Goal: Task Accomplishment & Management: Use online tool/utility

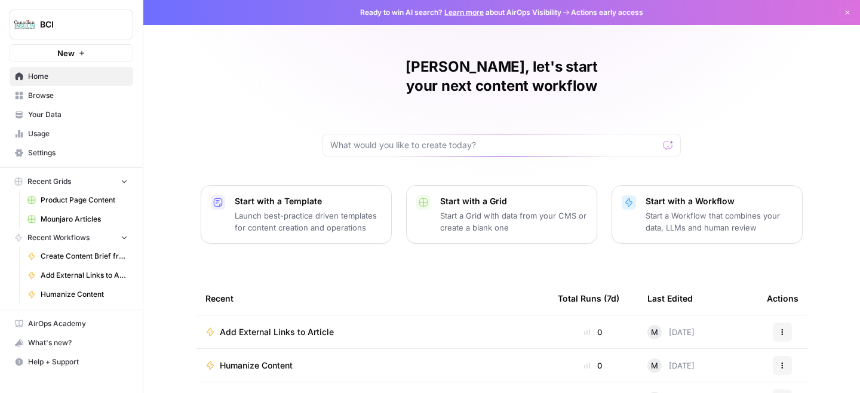
click at [48, 99] on span "Browse" at bounding box center [78, 95] width 100 height 11
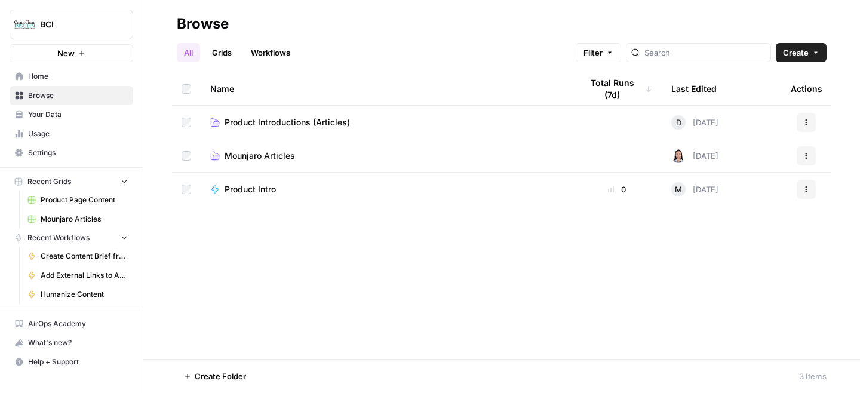
click at [265, 125] on span "Product Introductions (Articles)" at bounding box center [287, 122] width 125 height 12
click at [253, 155] on span "Mounjaro Articles" at bounding box center [260, 156] width 70 height 12
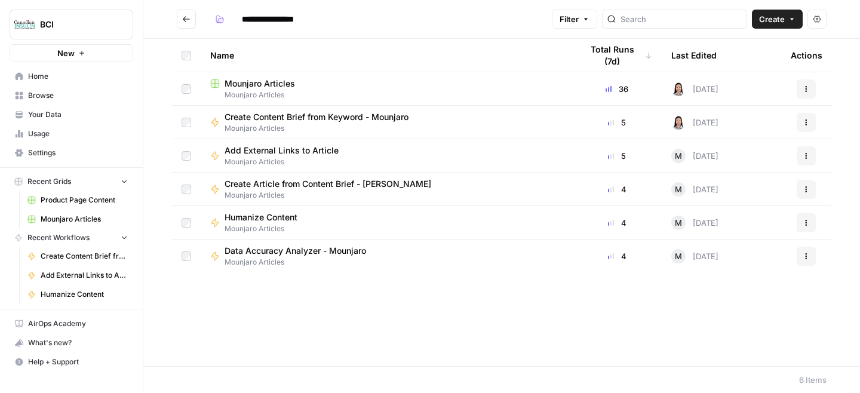
click at [803, 262] on button "Actions" at bounding box center [806, 256] width 19 height 19
click at [449, 255] on div "Data Accuracy Analyzer - [PERSON_NAME] Articles" at bounding box center [386, 256] width 352 height 23
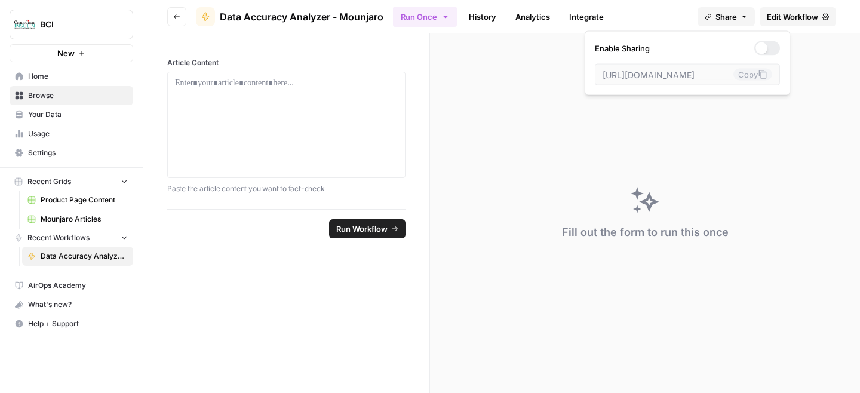
click at [749, 15] on button "Share" at bounding box center [726, 16] width 57 height 19
click at [797, 15] on span "Edit Workflow" at bounding box center [792, 17] width 51 height 12
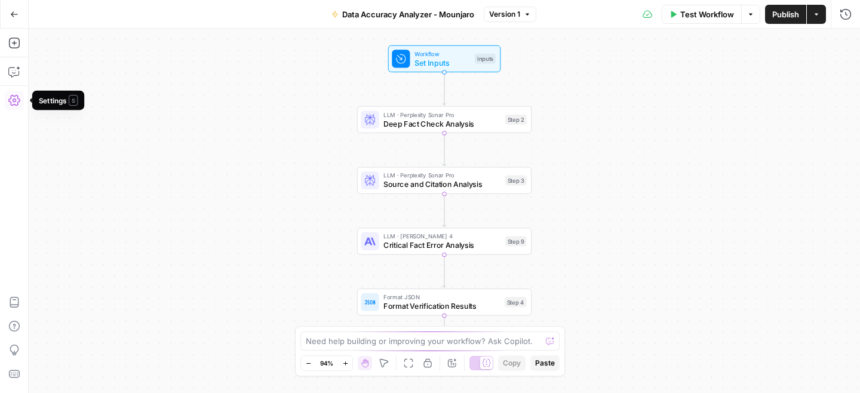
click at [13, 96] on icon "button" at bounding box center [14, 100] width 12 height 12
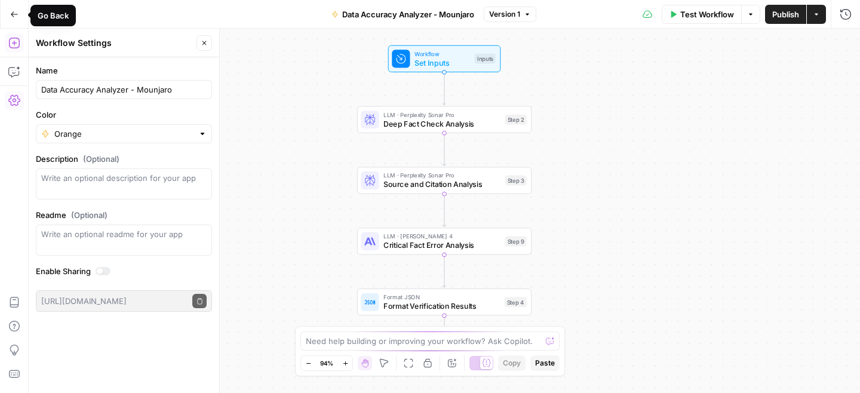
click at [12, 39] on icon "button" at bounding box center [14, 43] width 12 height 12
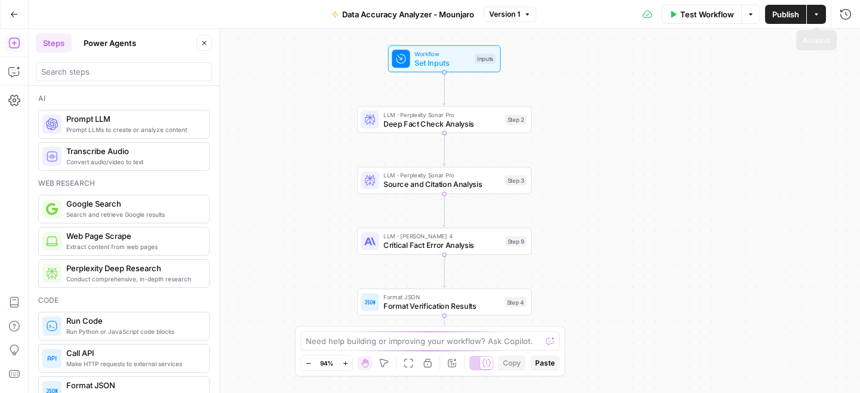
click at [821, 15] on button "Actions" at bounding box center [816, 14] width 19 height 19
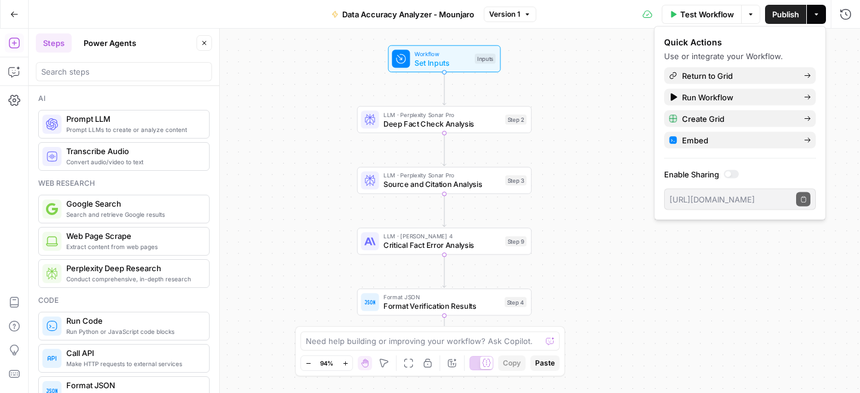
click at [750, 13] on icon "button" at bounding box center [751, 14] width 4 height 2
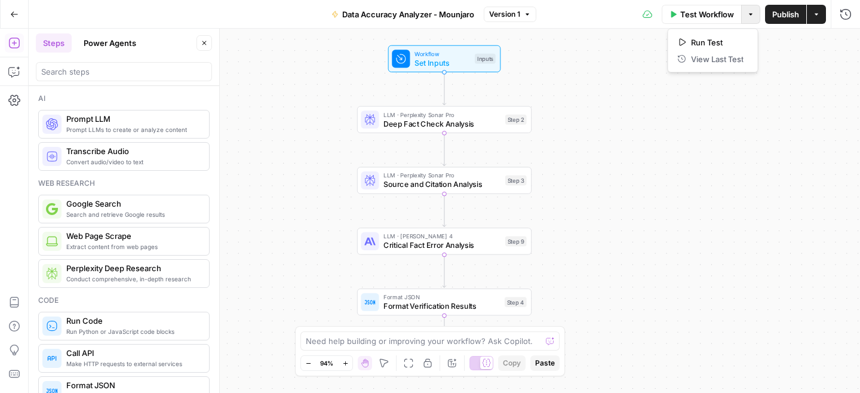
click at [750, 13] on icon "button" at bounding box center [751, 14] width 4 height 2
click at [513, 13] on span "Version 1" at bounding box center [504, 14] width 31 height 11
click at [17, 106] on button "Settings" at bounding box center [14, 100] width 19 height 19
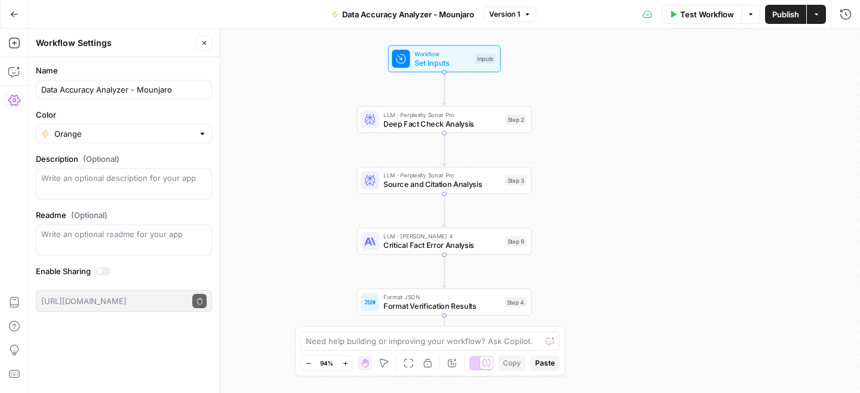
click at [324, 47] on div "Workflow Set Inputs Inputs LLM · Perplexity Sonar Pro Deep Fact Check Analysis …" at bounding box center [445, 211] width 832 height 364
click at [305, 46] on div "Workflow Set Inputs Inputs LLM · Perplexity Sonar Pro Deep Fact Check Analysis …" at bounding box center [445, 211] width 832 height 364
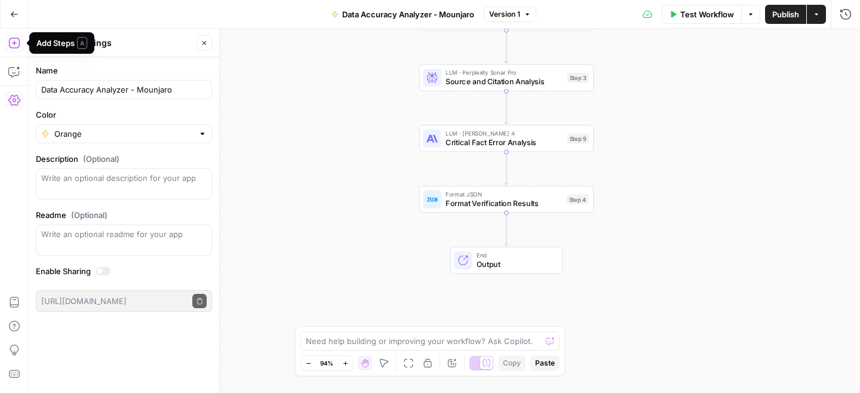
click at [10, 47] on icon "button" at bounding box center [13, 43] width 11 height 11
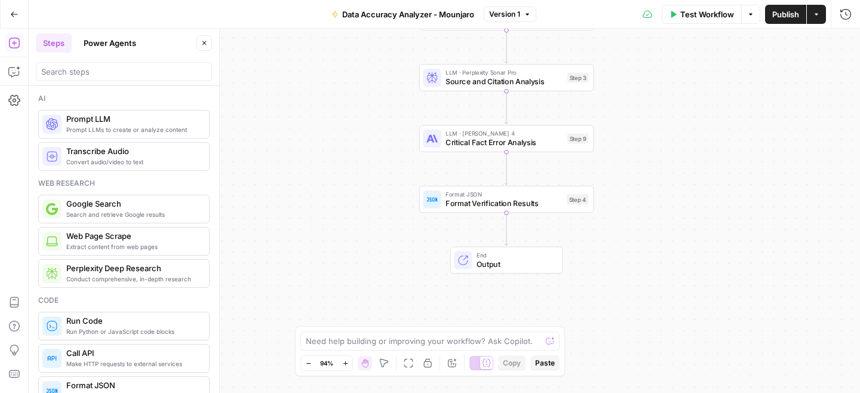
click at [10, 47] on icon "button" at bounding box center [13, 43] width 11 height 11
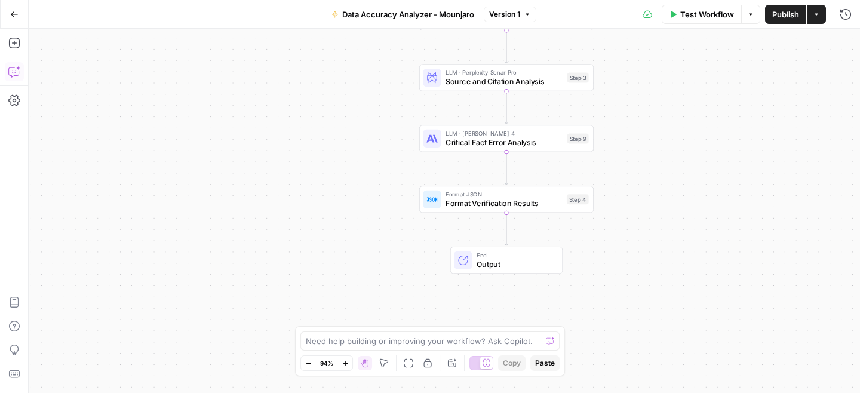
click at [17, 65] on button "Copilot" at bounding box center [14, 71] width 19 height 19
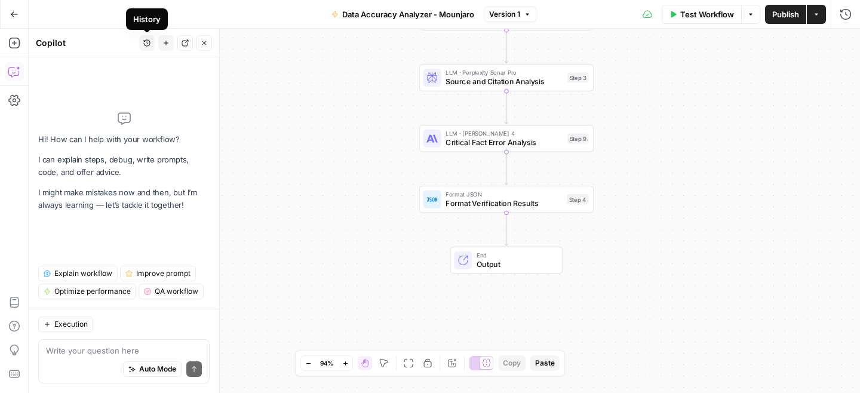
click at [142, 42] on button "History" at bounding box center [147, 43] width 16 height 16
click at [12, 98] on icon "button" at bounding box center [14, 100] width 12 height 12
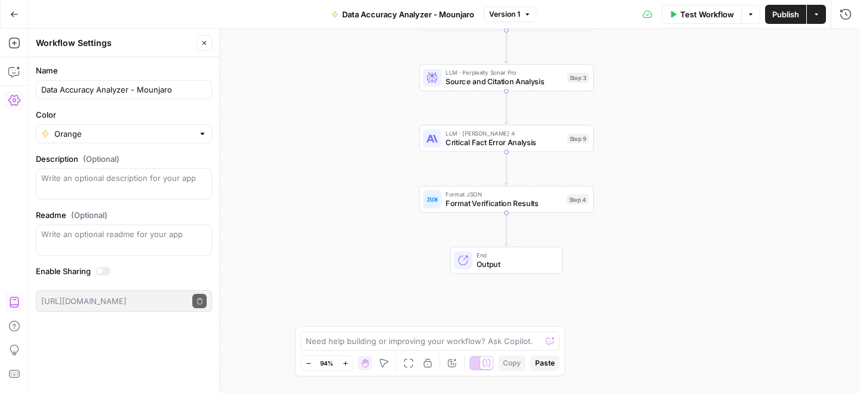
click at [13, 302] on icon "button" at bounding box center [14, 302] width 12 height 12
click at [16, 375] on icon "button" at bounding box center [14, 374] width 12 height 12
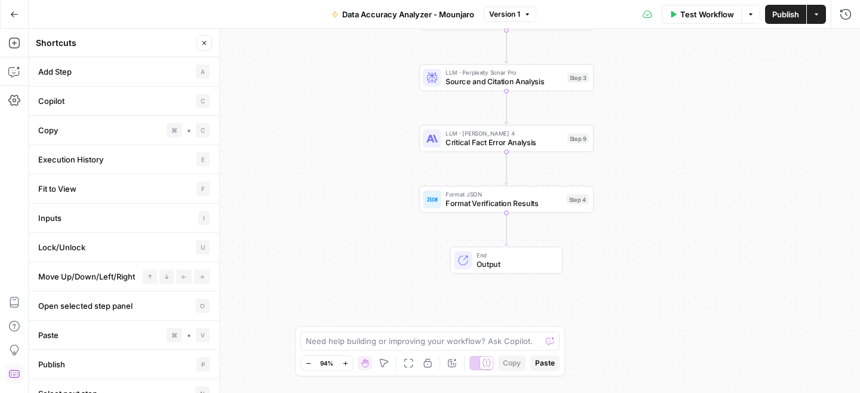
click at [756, 13] on button "Options" at bounding box center [750, 14] width 19 height 19
click at [751, 13] on icon "button" at bounding box center [750, 14] width 7 height 7
click at [815, 16] on icon "button" at bounding box center [816, 14] width 7 height 7
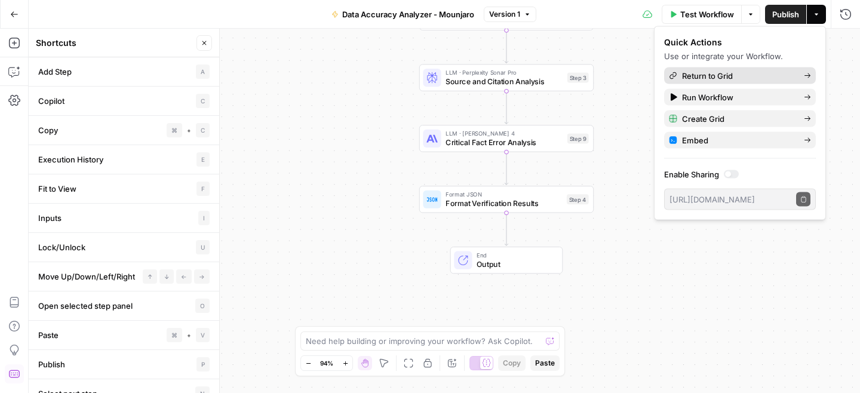
click at [770, 75] on span "Return to Grid" at bounding box center [738, 76] width 112 height 12
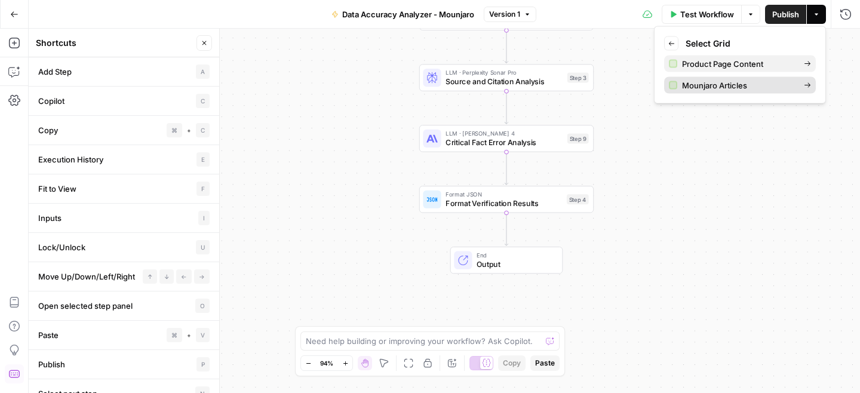
click at [725, 85] on span "Mounjaro Articles" at bounding box center [738, 85] width 112 height 12
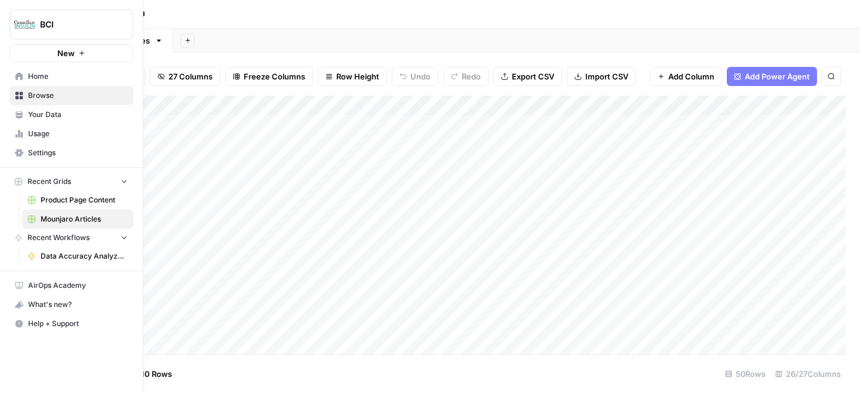
click at [13, 115] on link "Your Data" at bounding box center [72, 114] width 124 height 19
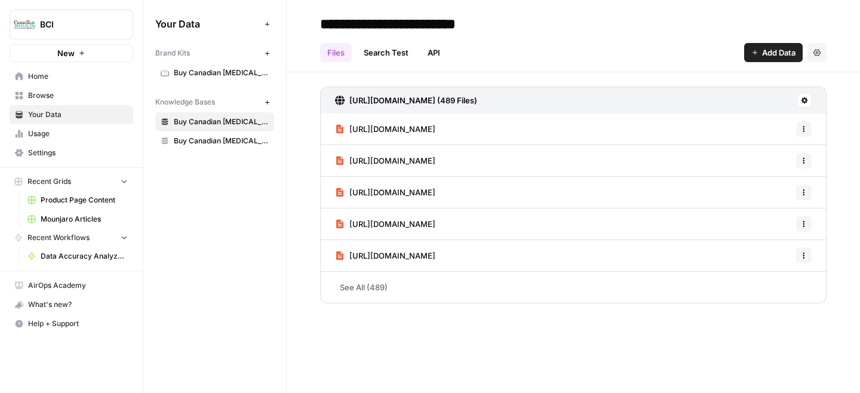
click at [62, 237] on span "Recent Workflows" at bounding box center [58, 237] width 62 height 11
click at [38, 87] on link "Browse" at bounding box center [72, 95] width 124 height 19
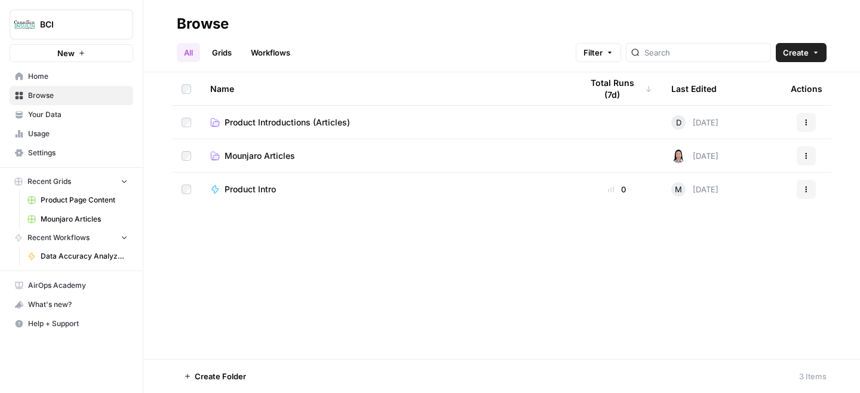
click at [280, 53] on link "Workflows" at bounding box center [271, 52] width 54 height 19
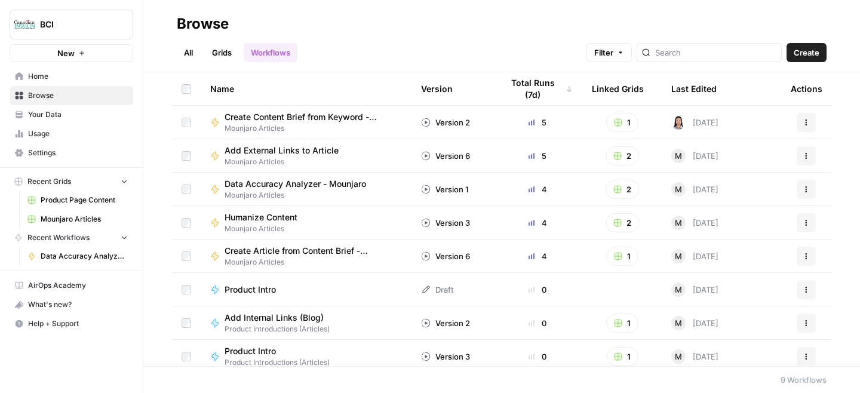
click at [188, 127] on td at bounding box center [186, 122] width 29 height 33
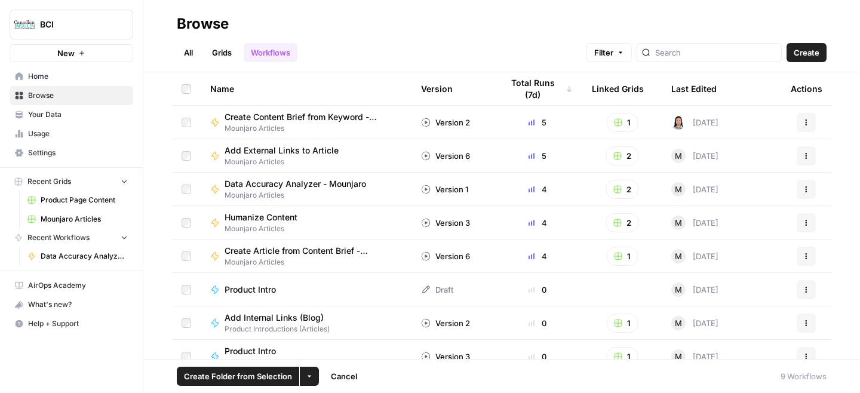
click at [310, 376] on icon "button" at bounding box center [309, 376] width 7 height 7
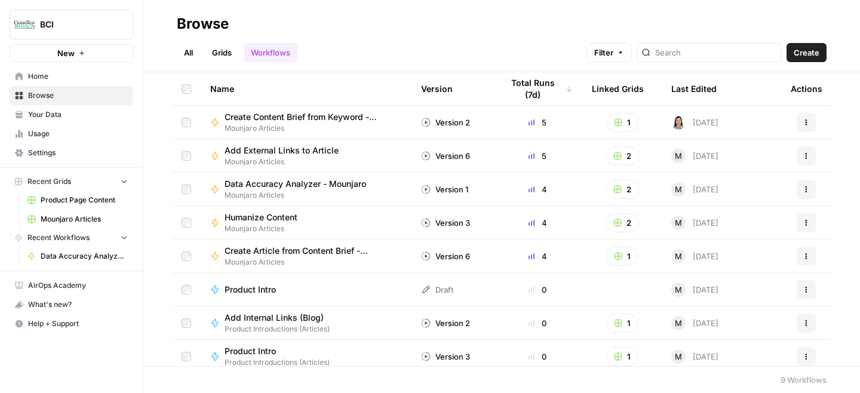
click at [805, 118] on button "Actions" at bounding box center [806, 122] width 19 height 19
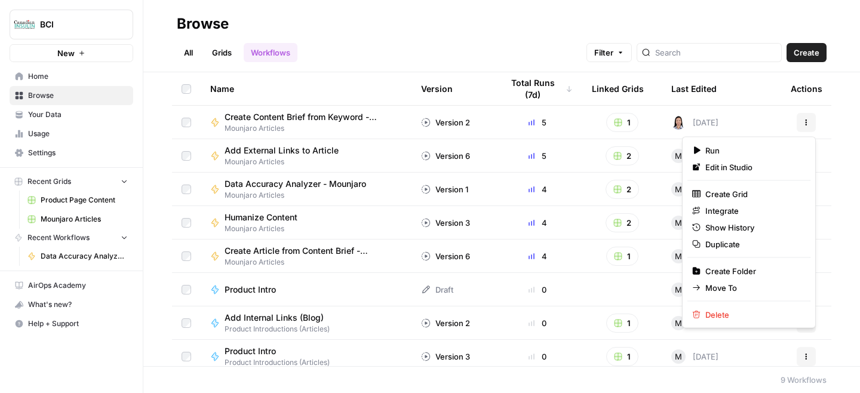
click at [805, 119] on icon "button" at bounding box center [806, 122] width 7 height 7
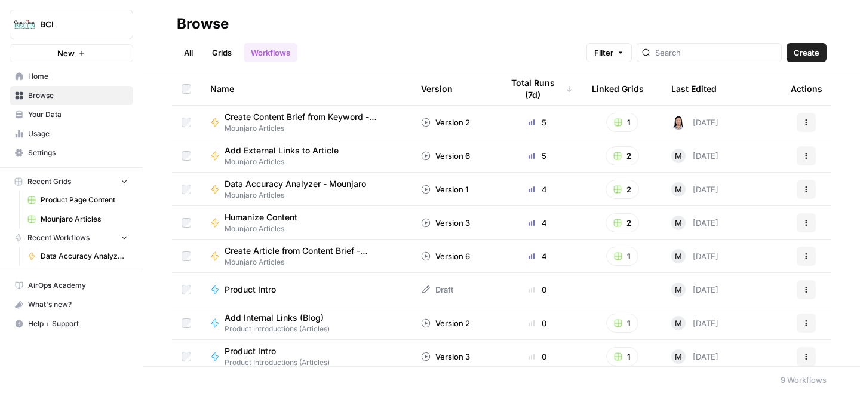
click at [272, 180] on span "Data Accuracy Analyzer - Mounjaro" at bounding box center [296, 184] width 142 height 12
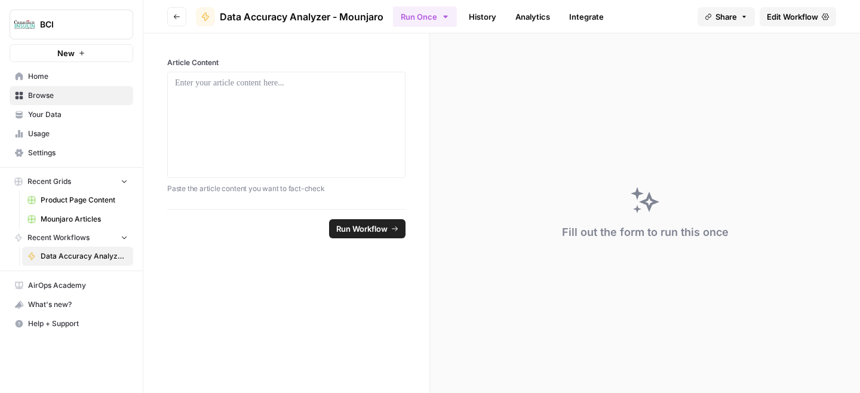
click at [443, 18] on icon "button" at bounding box center [446, 17] width 10 height 10
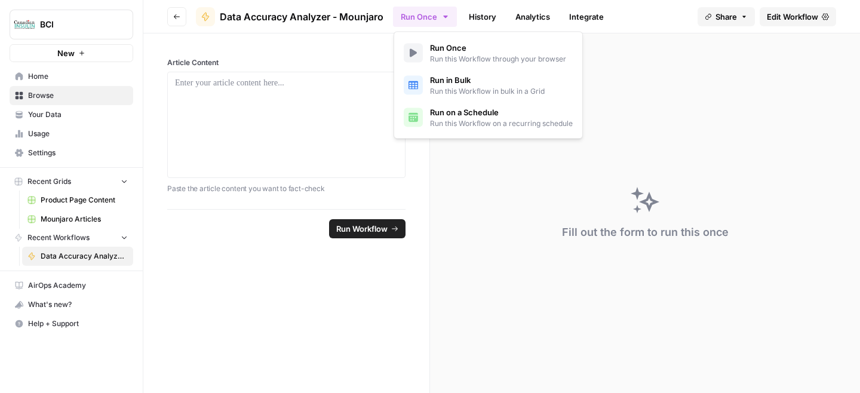
click at [582, 20] on link "Integrate" at bounding box center [586, 16] width 49 height 19
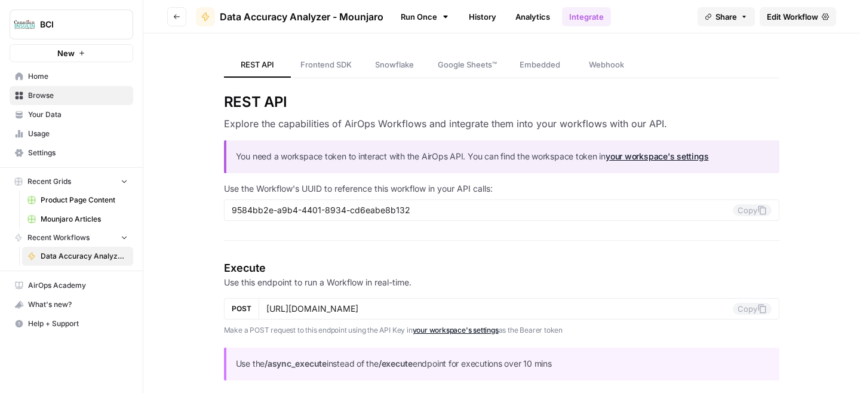
click at [543, 13] on link "Analytics" at bounding box center [532, 16] width 49 height 19
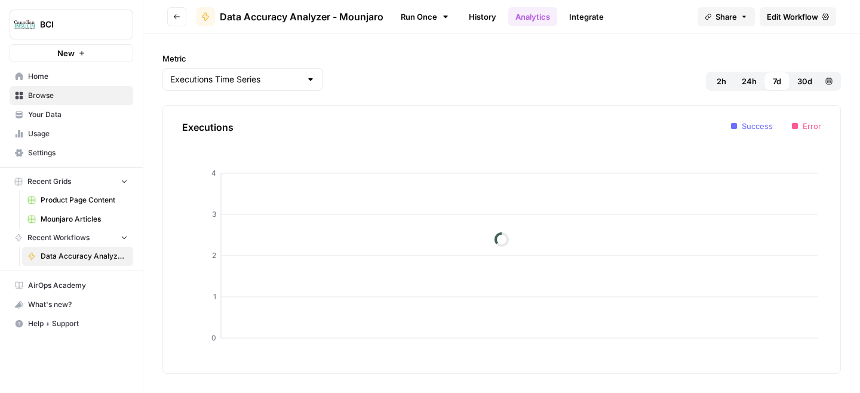
click at [479, 17] on link "History" at bounding box center [483, 16] width 42 height 19
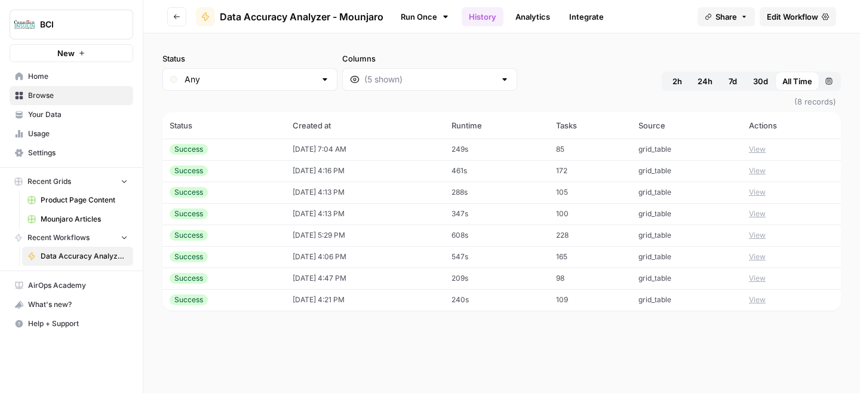
click at [785, 16] on span "Edit Workflow" at bounding box center [792, 17] width 51 height 12
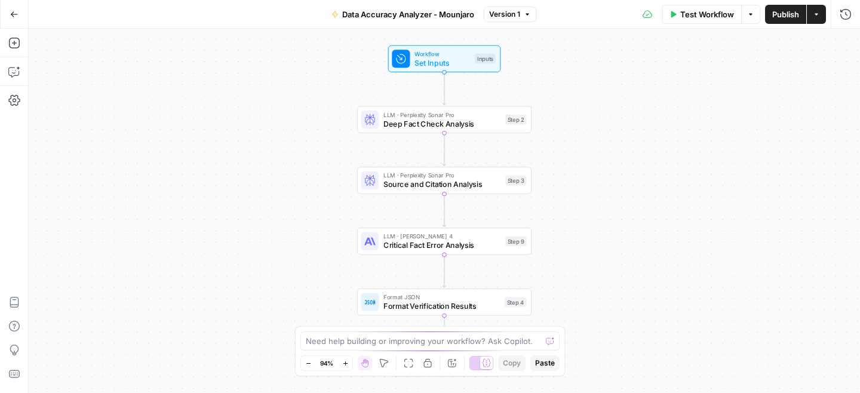
click at [467, 251] on div "LLM · [PERSON_NAME] 4 Critical Fact Error Analysis Step 9 Copy step Delete step…" at bounding box center [444, 241] width 174 height 27
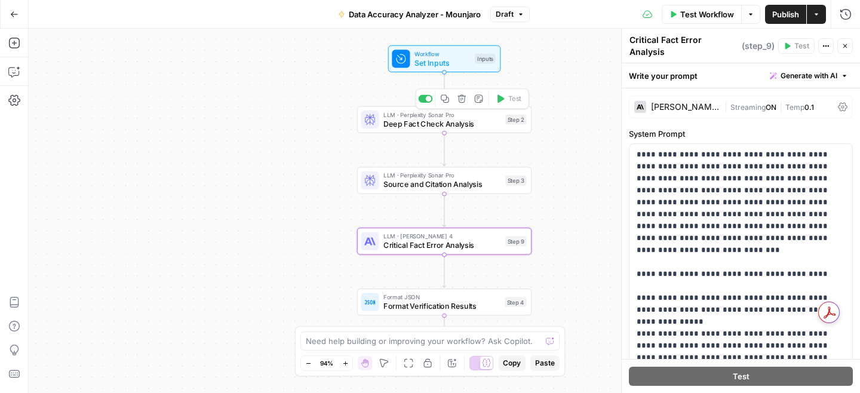
click at [447, 63] on span "Set Inputs" at bounding box center [443, 62] width 56 height 11
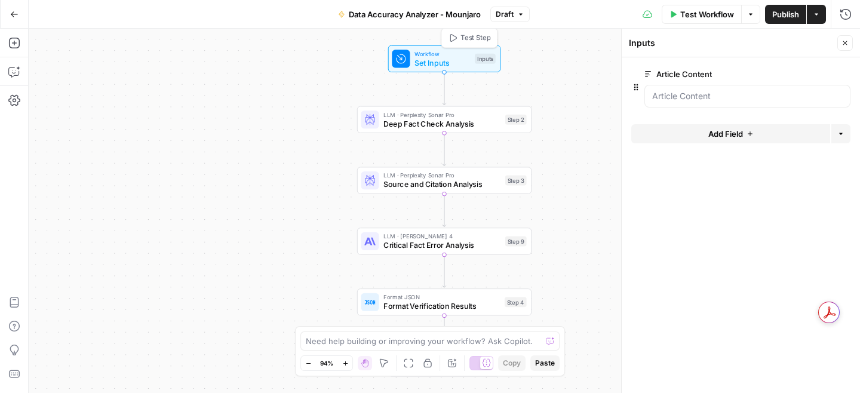
click at [444, 119] on span "Deep Fact Check Analysis" at bounding box center [441, 123] width 117 height 11
type textarea "Deep Fact Check Analysis"
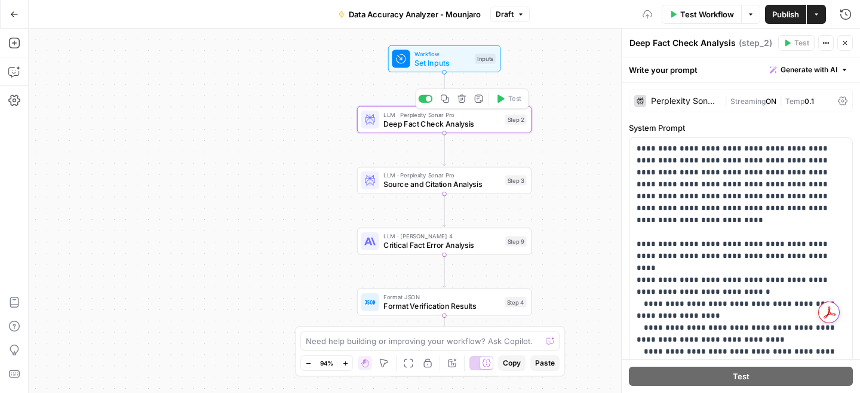
click at [462, 187] on span "Source and Citation Analysis" at bounding box center [441, 184] width 117 height 11
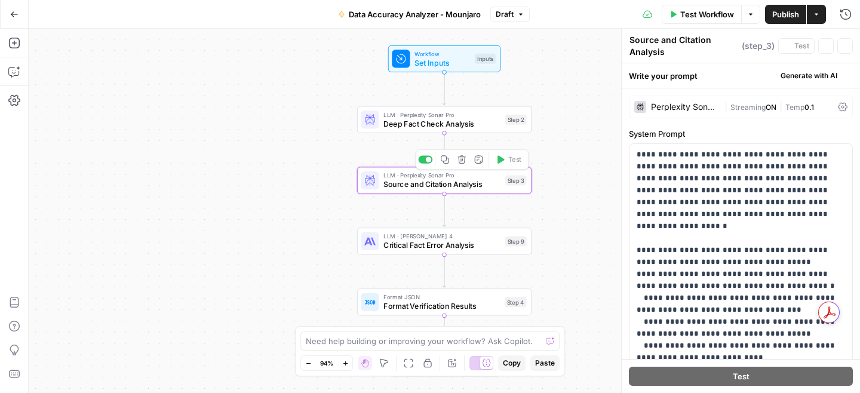
click at [455, 254] on div "Workflow Set Inputs Inputs LLM · Perplexity Sonar Pro Deep Fact Check Analysis …" at bounding box center [445, 211] width 832 height 364
click at [574, 44] on div "Workflow Set Inputs Inputs LLM · Perplexity Sonar Pro Deep Fact Check Analysis …" at bounding box center [445, 211] width 832 height 364
click at [306, 26] on div "Go Back Data Accuracy Analyzer - Mounjaro Draft Test Workflow Options Publish A…" at bounding box center [430, 14] width 860 height 28
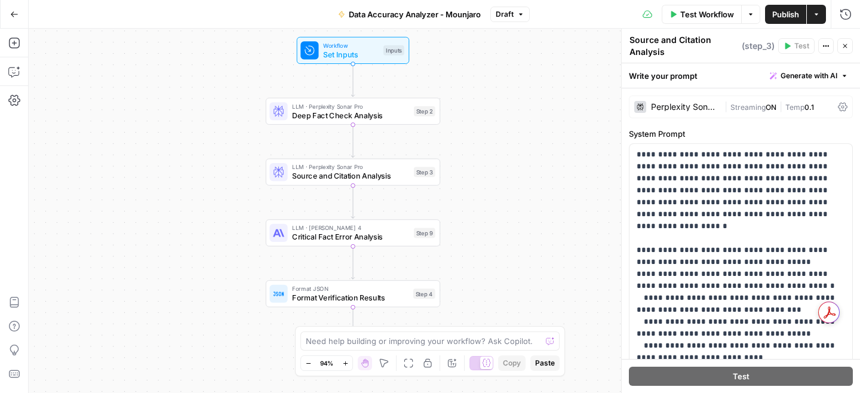
drag, startPoint x: 289, startPoint y: 40, endPoint x: 220, endPoint y: 62, distance: 71.4
click at [219, 60] on div "Workflow Set Inputs Inputs LLM · Perplexity Sonar Pro Deep Fact Check Analysis …" at bounding box center [445, 211] width 832 height 364
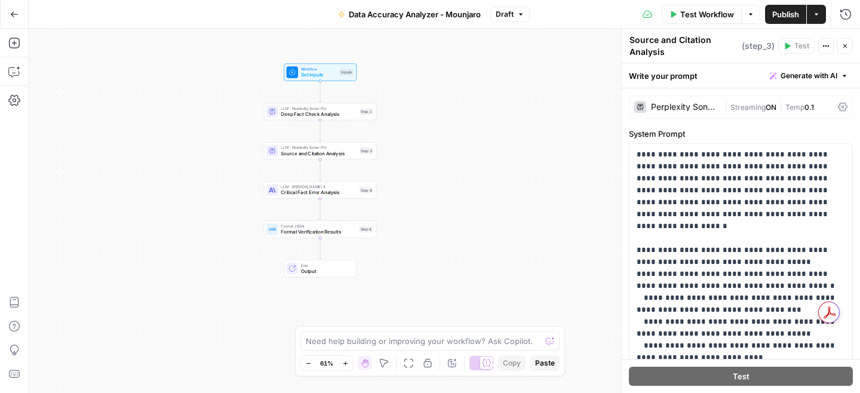
click at [413, 158] on div "Workflow Set Inputs Inputs LLM · Perplexity Sonar Pro Deep Fact Check Analysis …" at bounding box center [445, 211] width 832 height 364
click at [308, 72] on span "Set Inputs" at bounding box center [319, 74] width 36 height 7
copy body "LOR Ips Dolo Sitame Cons Adip Elits Doeiusmo Tempor Incid Utlabor Etdo Magnaal …"
click at [331, 114] on span "Deep Fact Check Analysis" at bounding box center [318, 114] width 76 height 7
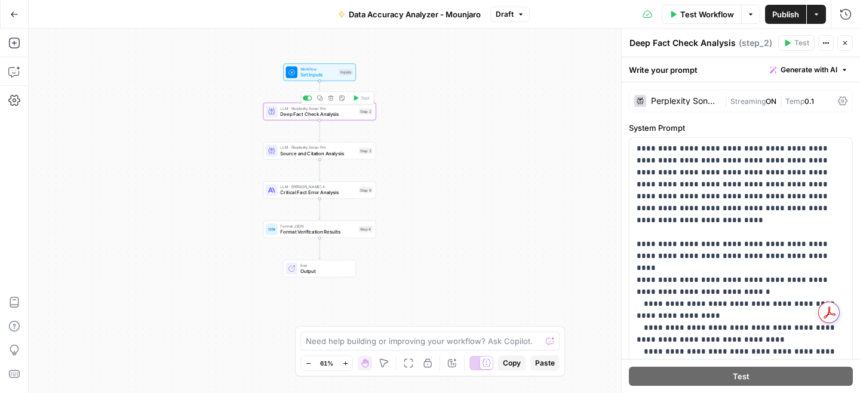
click at [338, 117] on span "Deep Fact Check Analysis" at bounding box center [318, 114] width 76 height 7
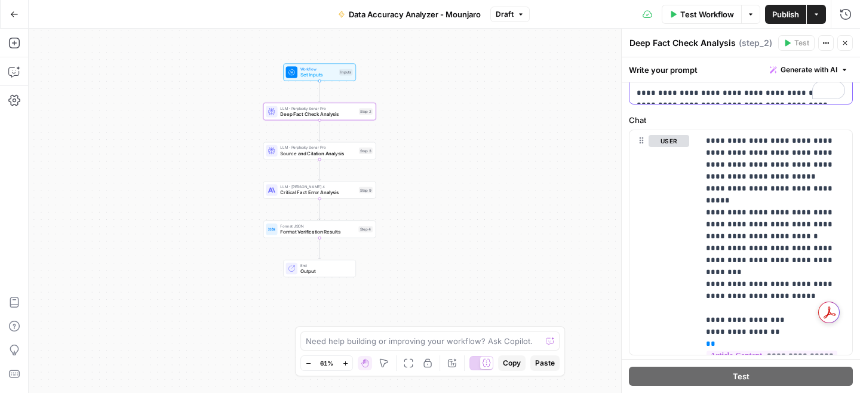
scroll to position [551, 0]
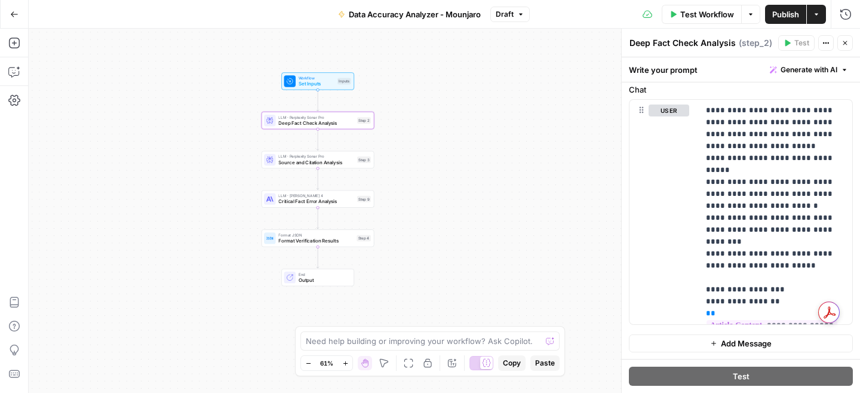
click at [346, 119] on span "Deep Fact Check Analysis" at bounding box center [316, 122] width 76 height 7
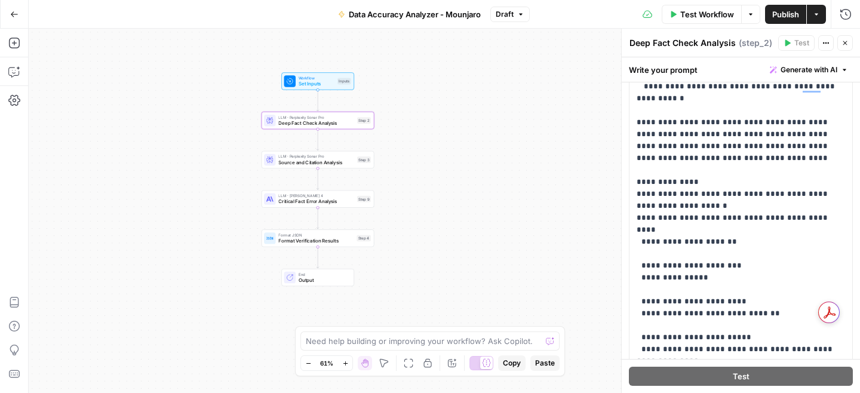
scroll to position [0, 0]
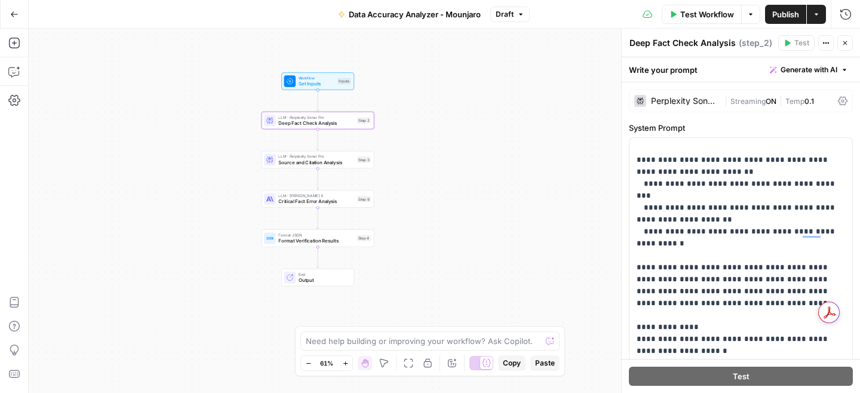
click at [753, 102] on span "Streaming" at bounding box center [748, 101] width 35 height 9
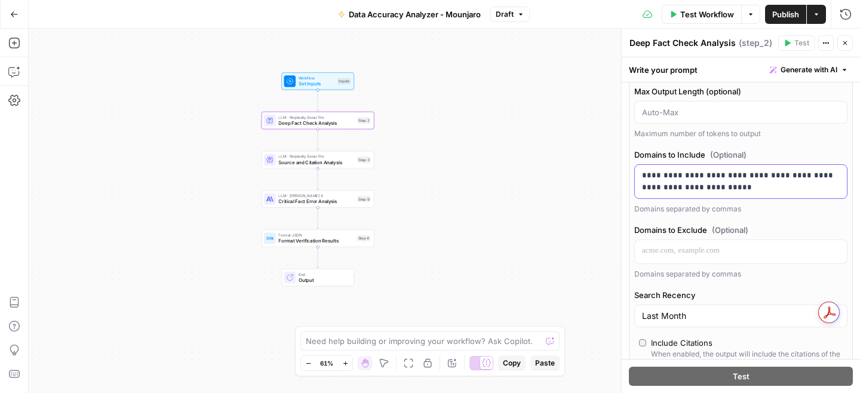
click at [732, 185] on p "**********" at bounding box center [741, 182] width 198 height 24
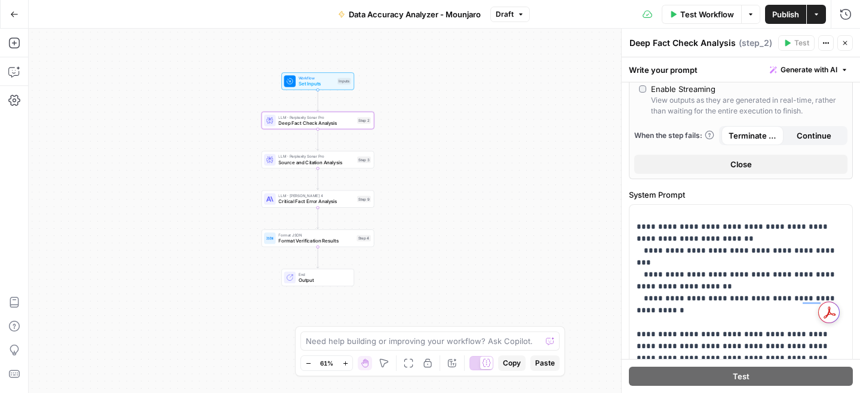
scroll to position [547, 0]
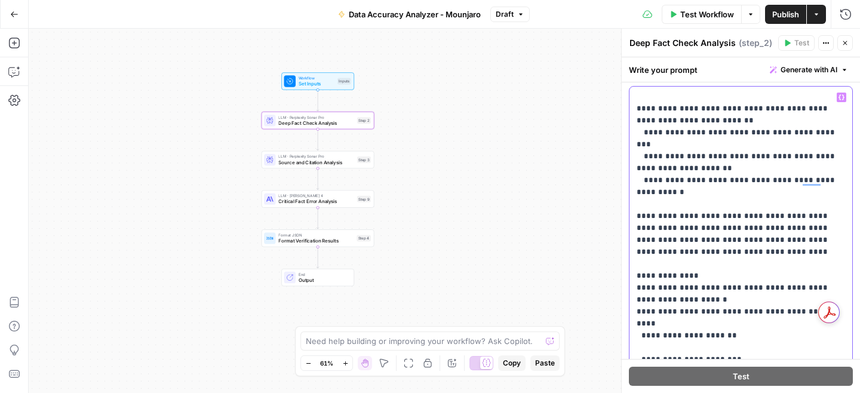
click at [694, 215] on p "**********" at bounding box center [741, 138] width 208 height 860
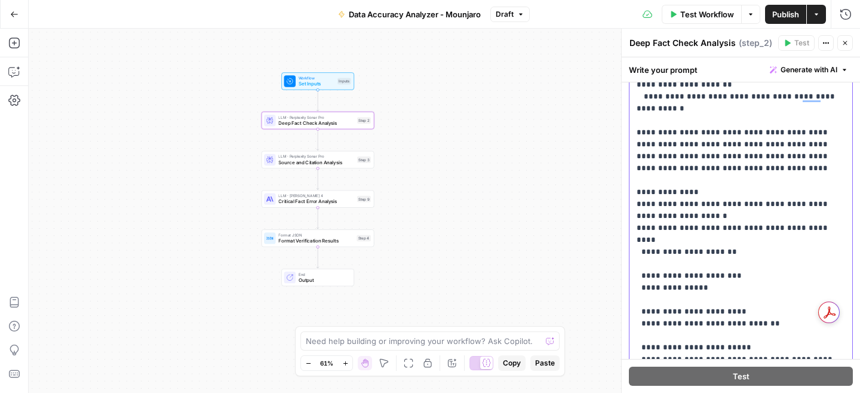
scroll to position [732, 0]
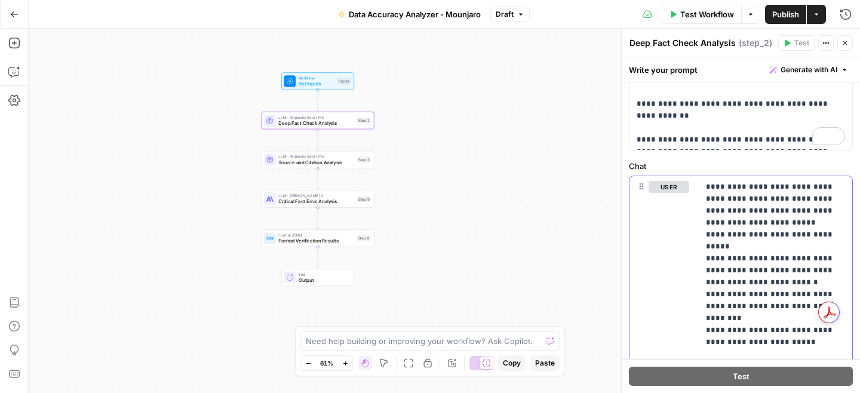
click at [714, 287] on p "**********" at bounding box center [775, 288] width 139 height 215
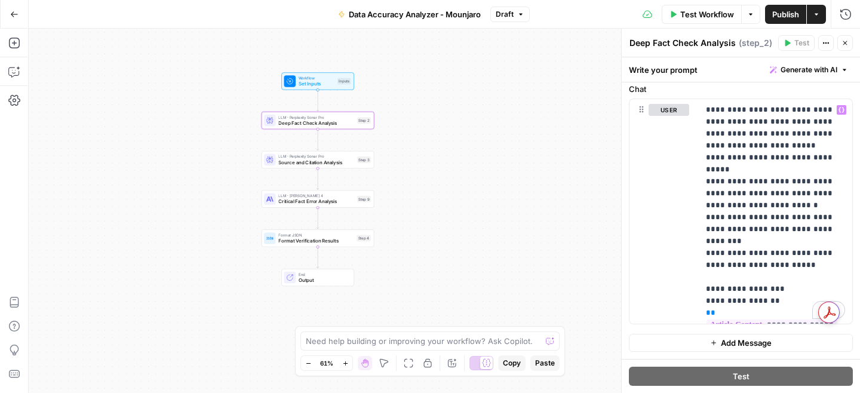
click at [309, 84] on span "Set Inputs" at bounding box center [317, 83] width 36 height 7
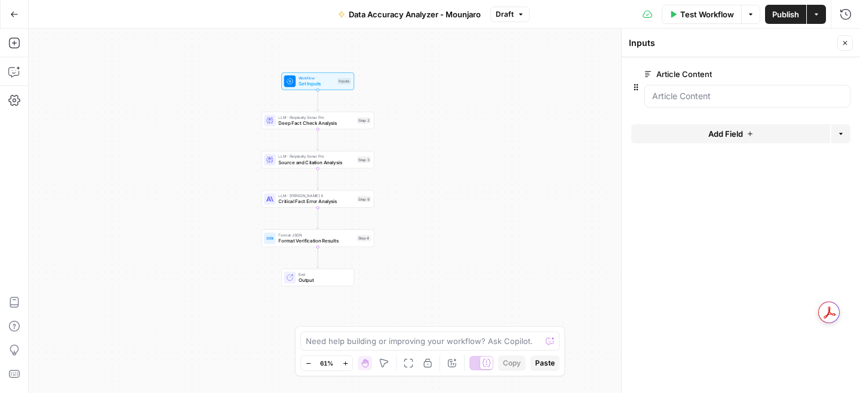
click at [281, 167] on div "LLM · Perplexity Sonar Pro Source and Citation Analysis Step 3 Copy step Delete…" at bounding box center [318, 159] width 113 height 17
type textarea "Source and Citation Analysis"
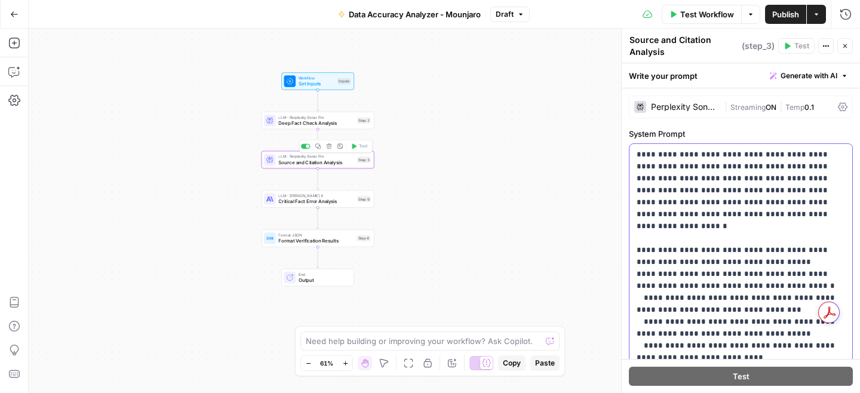
click at [321, 126] on span "Deep Fact Check Analysis" at bounding box center [316, 122] width 76 height 7
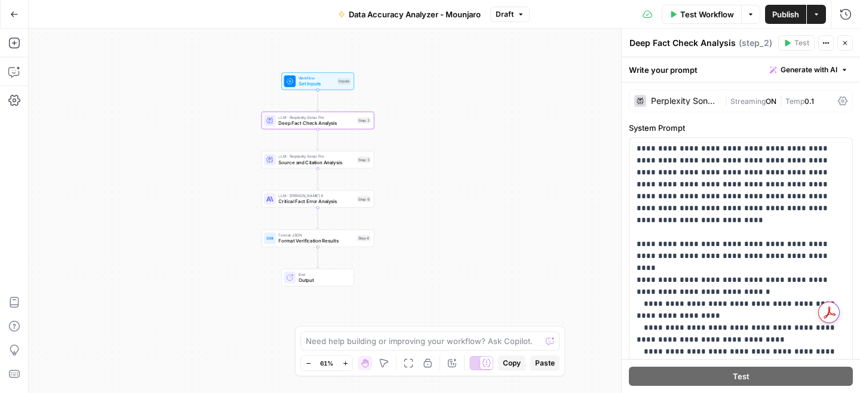
click at [687, 39] on textarea "Deep Fact Check Analysis" at bounding box center [683, 43] width 106 height 12
click at [306, 161] on span "Source and Citation Analysis" at bounding box center [316, 162] width 76 height 7
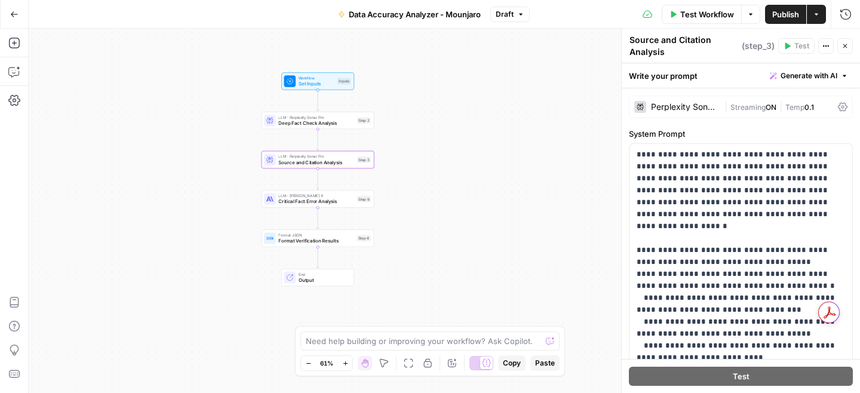
click at [706, 40] on textarea "Source and Citation Analysis" at bounding box center [684, 46] width 109 height 24
click at [690, 102] on div "Perplexity Sonar Pro" at bounding box center [676, 107] width 85 height 12
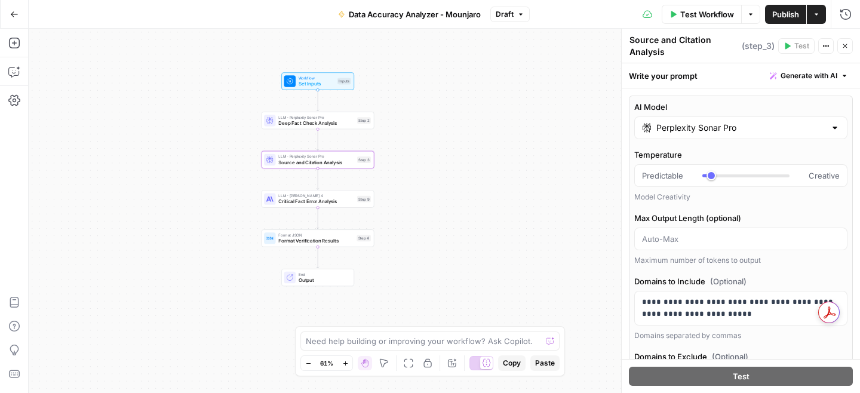
click at [695, 290] on div "**********" at bounding box center [740, 308] width 213 height 66
click at [695, 296] on p "**********" at bounding box center [741, 308] width 198 height 24
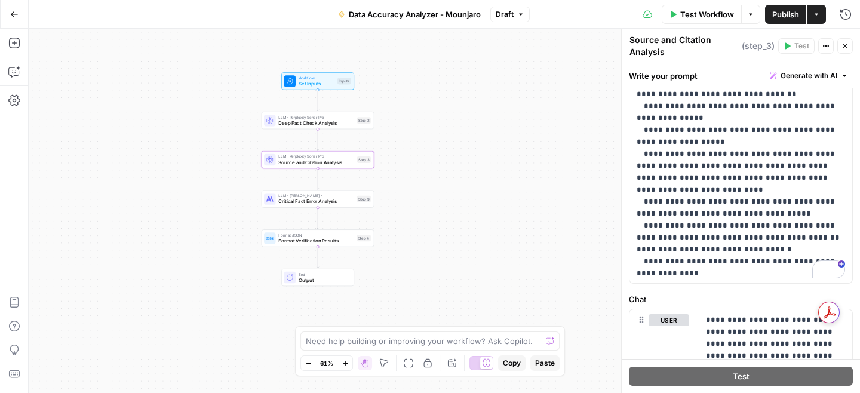
scroll to position [1024, 0]
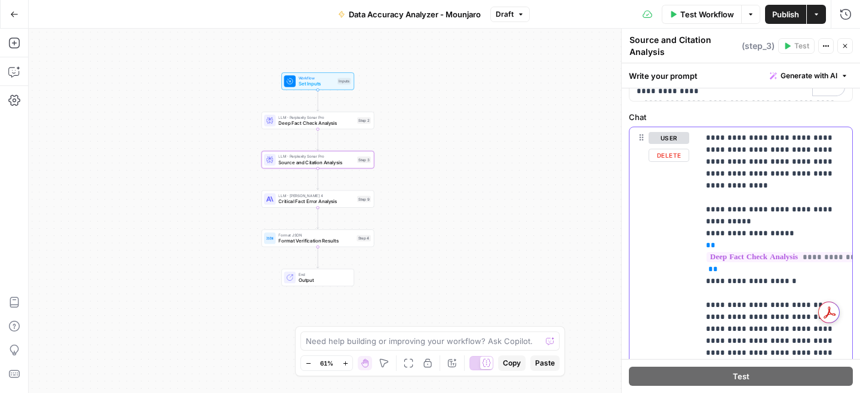
click at [736, 224] on p "**********" at bounding box center [775, 335] width 139 height 406
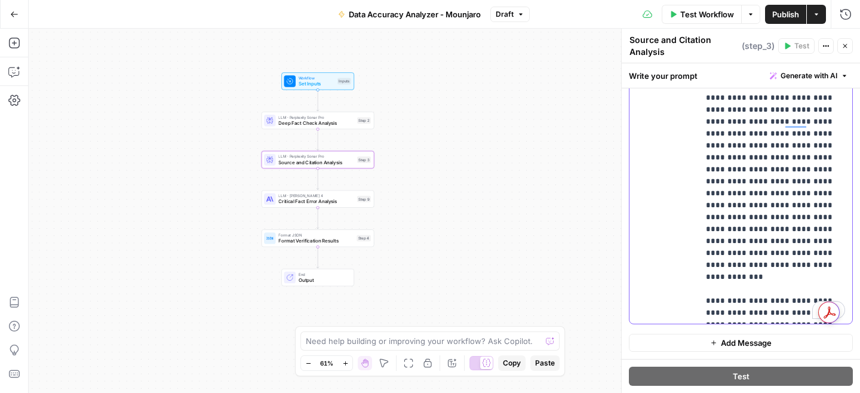
scroll to position [0, 0]
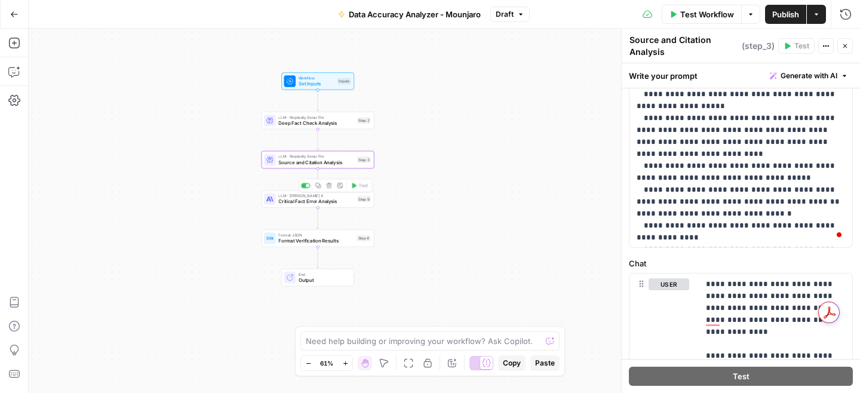
click at [317, 203] on span "Critical Fact Error Analysis" at bounding box center [316, 201] width 76 height 7
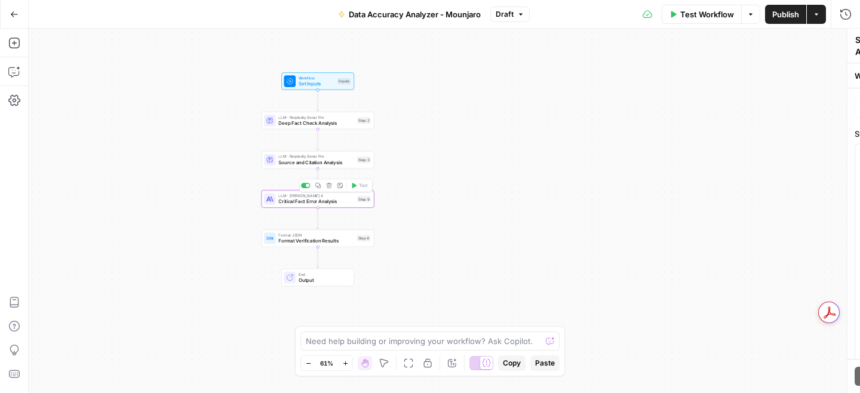
type textarea "Critical Fact Error Analysis"
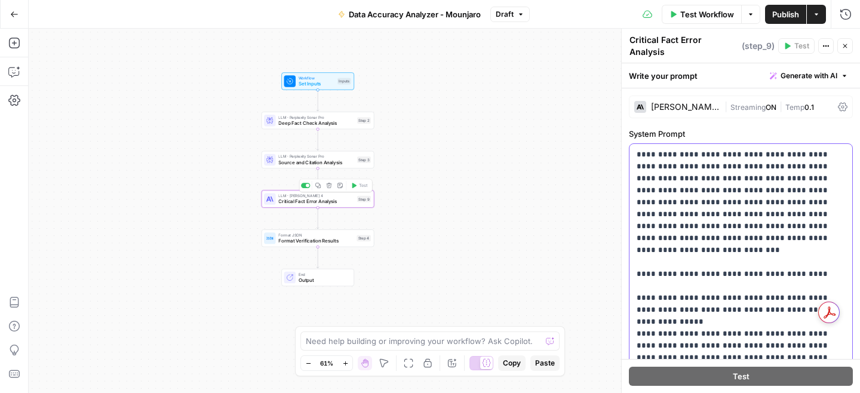
click at [745, 103] on span "Streaming" at bounding box center [748, 107] width 35 height 9
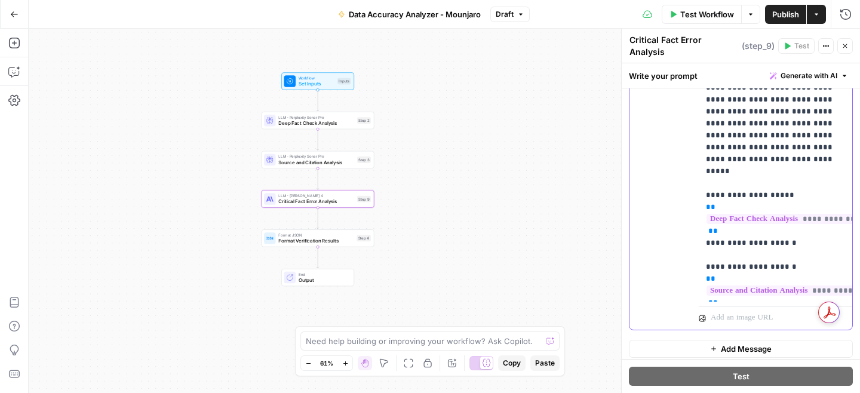
click at [755, 217] on p "**********" at bounding box center [775, 165] width 139 height 263
click at [310, 243] on span "Format Verification Results" at bounding box center [315, 240] width 75 height 7
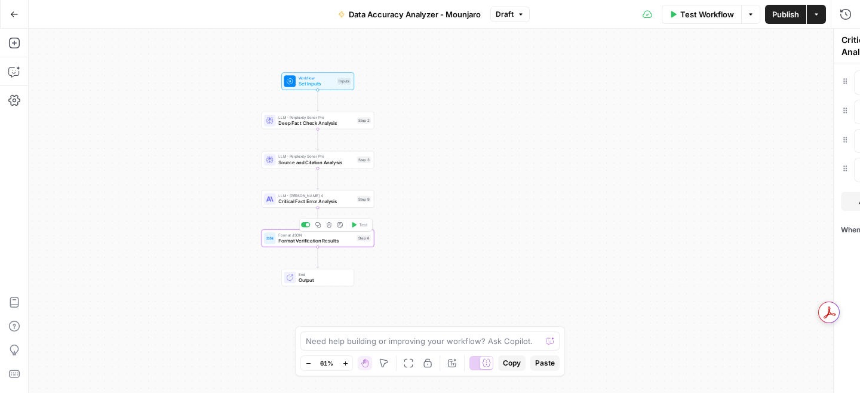
type textarea "Format Verification Results"
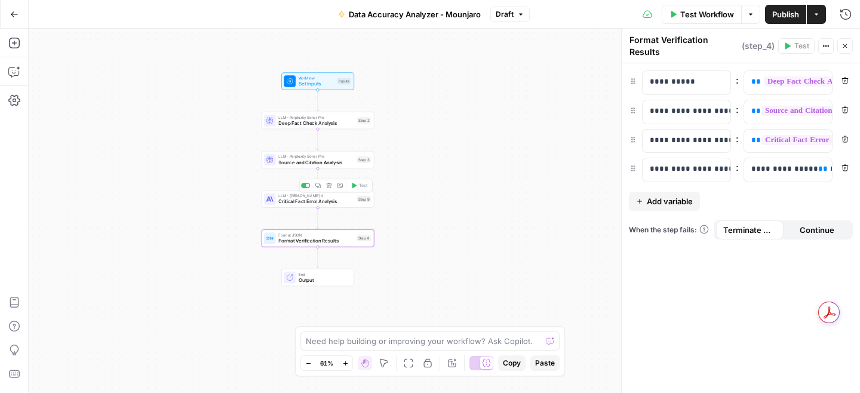
click at [331, 202] on span "Critical Fact Error Analysis" at bounding box center [316, 201] width 76 height 7
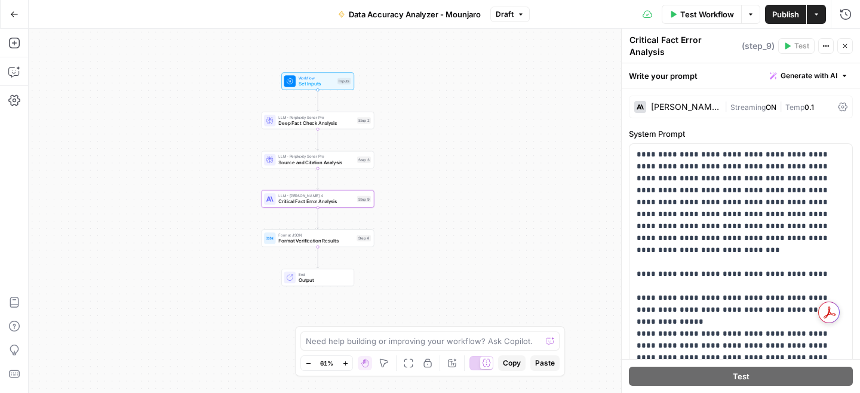
click at [702, 44] on textarea "Critical Fact Error Analysis" at bounding box center [684, 46] width 109 height 24
click at [312, 244] on span "Format Verification Results" at bounding box center [315, 240] width 75 height 7
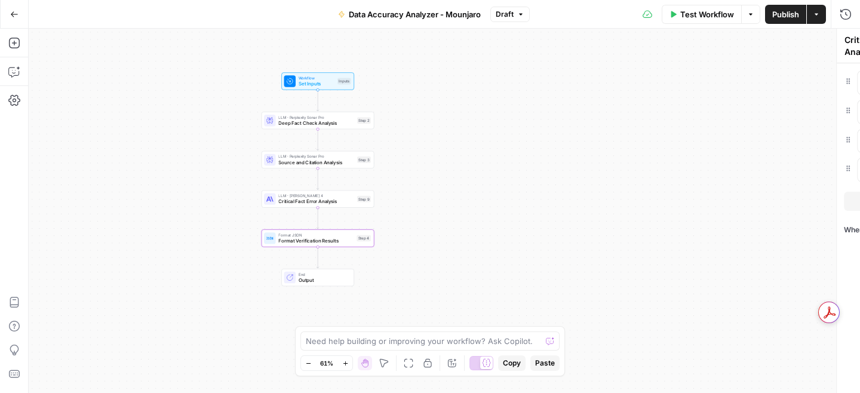
type textarea "Format Verification Results"
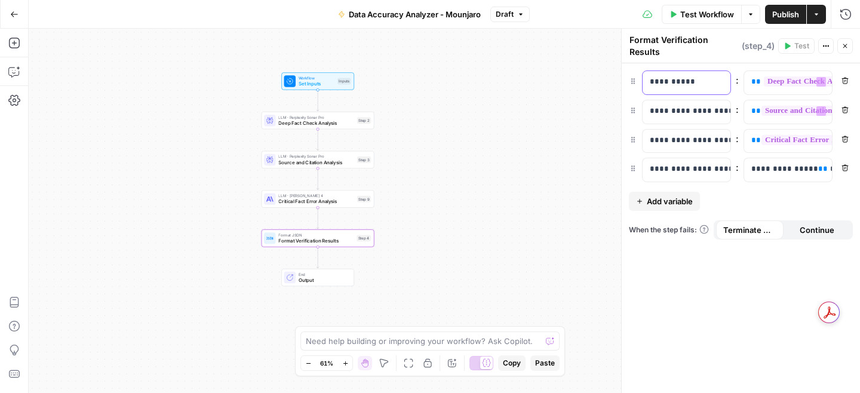
click at [702, 78] on p "**********" at bounding box center [686, 82] width 73 height 12
click at [771, 78] on span "**********" at bounding box center [842, 81] width 157 height 10
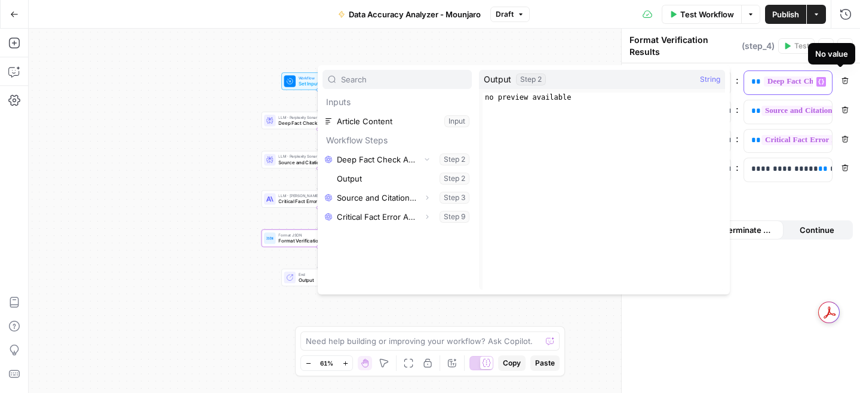
click at [786, 84] on div "**********" at bounding box center [778, 82] width 69 height 23
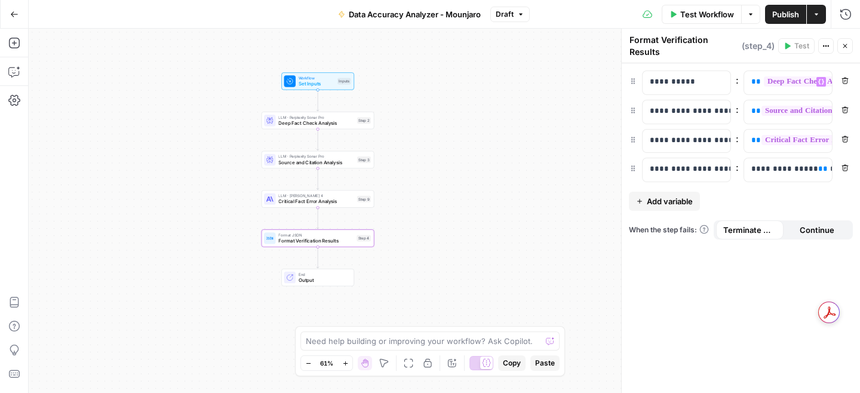
click at [722, 274] on div "**********" at bounding box center [741, 228] width 238 height 330
click at [823, 42] on icon "button" at bounding box center [826, 45] width 7 height 7
click at [296, 243] on span "Format Verification Results" at bounding box center [315, 240] width 75 height 7
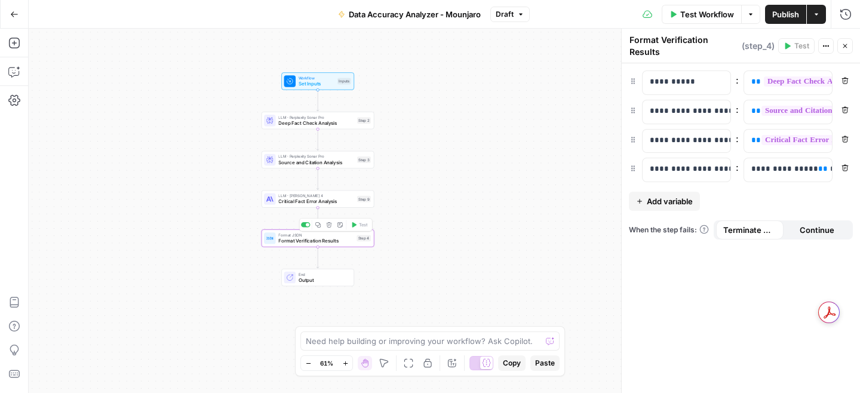
click at [296, 243] on span "Format Verification Results" at bounding box center [315, 240] width 75 height 7
click at [319, 226] on icon "button" at bounding box center [318, 225] width 6 height 6
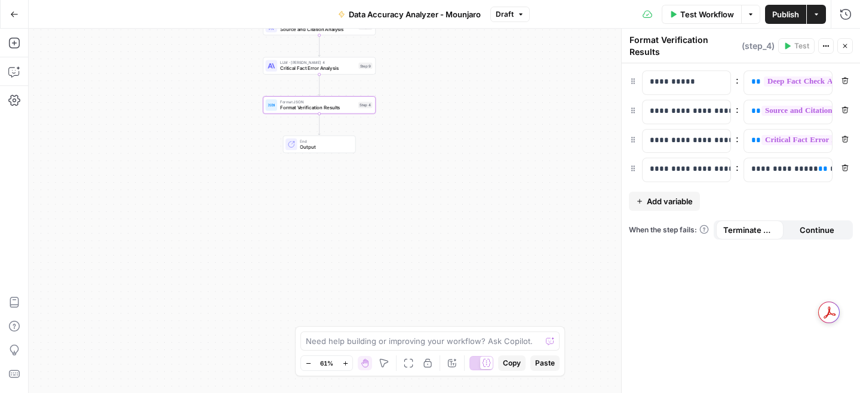
click at [446, 8] on span "Data Accuracy Analyzer - Mounjaro" at bounding box center [415, 14] width 132 height 12
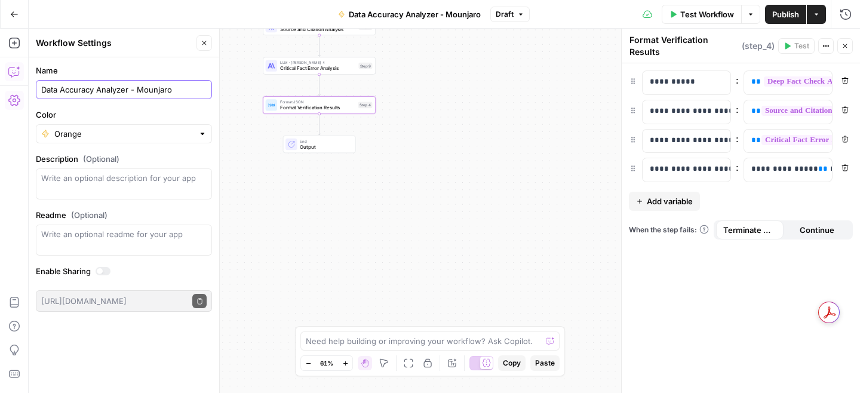
drag, startPoint x: 132, startPoint y: 89, endPoint x: 6, endPoint y: 75, distance: 126.8
click at [6, 75] on body "BCI New Home Browse Your Data Usage Settings Recent Grids Product Page Content …" at bounding box center [430, 196] width 860 height 393
click at [58, 85] on input "Data Accuracy Analyzer - Mounjaro" at bounding box center [123, 90] width 165 height 12
click at [777, 79] on span "**********" at bounding box center [842, 81] width 157 height 10
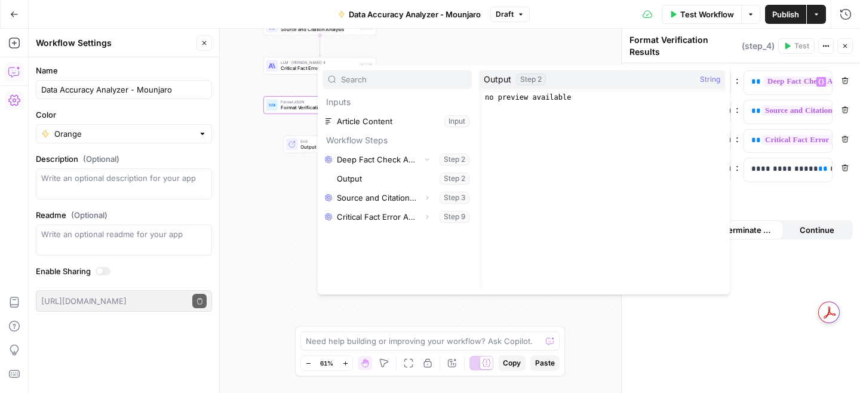
click at [281, 164] on div "Workflow Set Inputs Inputs LLM · Perplexity Sonar Pro Deep Fact Check Analysis …" at bounding box center [445, 211] width 832 height 364
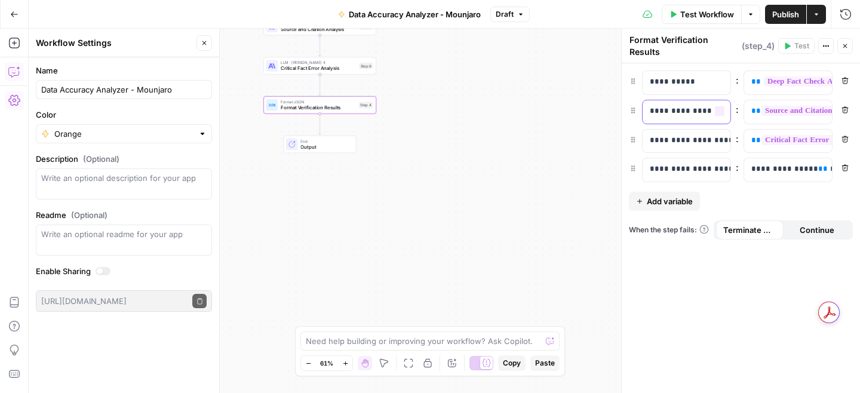
click at [699, 105] on p "**********" at bounding box center [686, 111] width 73 height 12
click at [674, 139] on p "**********" at bounding box center [686, 140] width 73 height 12
click at [676, 167] on p "**********" at bounding box center [686, 169] width 73 height 12
click at [777, 158] on div "**********" at bounding box center [788, 170] width 89 height 24
click at [773, 163] on p "**********" at bounding box center [787, 169] width 73 height 12
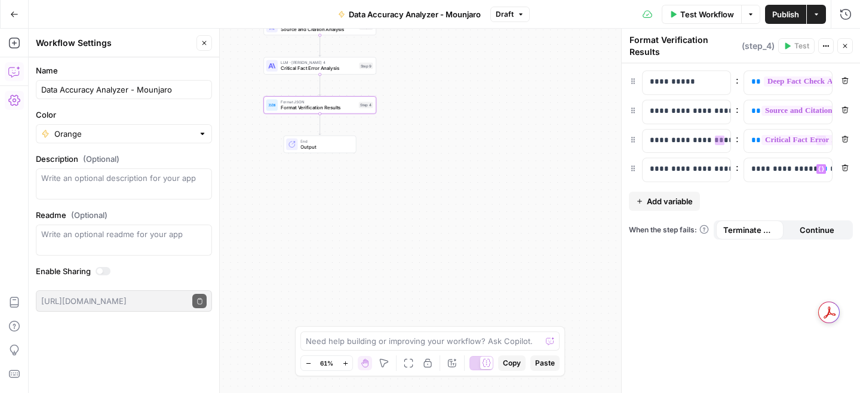
click at [759, 137] on p "**********" at bounding box center [787, 140] width 73 height 12
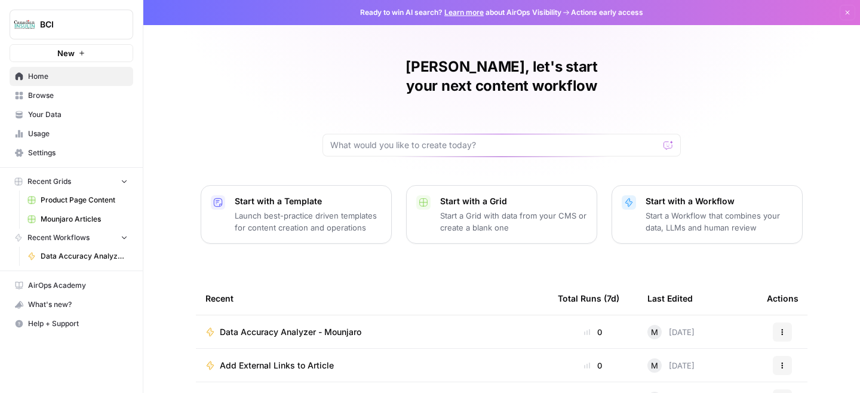
click at [23, 24] on img "Workspace: BCI" at bounding box center [25, 25] width 22 height 22
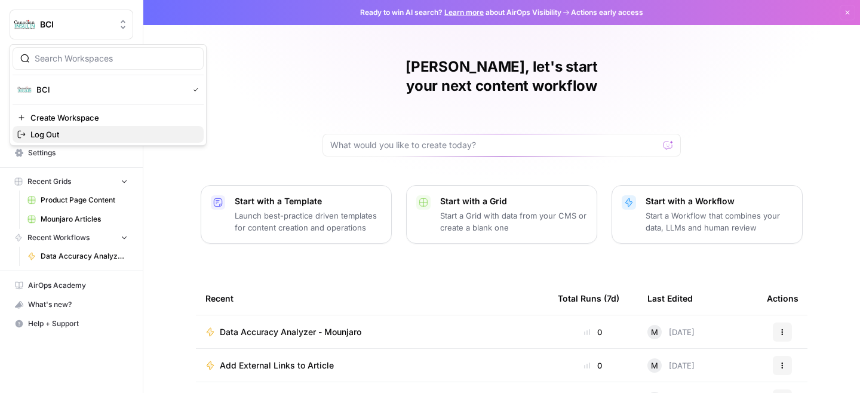
click at [51, 130] on span "Log Out" at bounding box center [112, 134] width 164 height 12
